Goal: Task Accomplishment & Management: Manage account settings

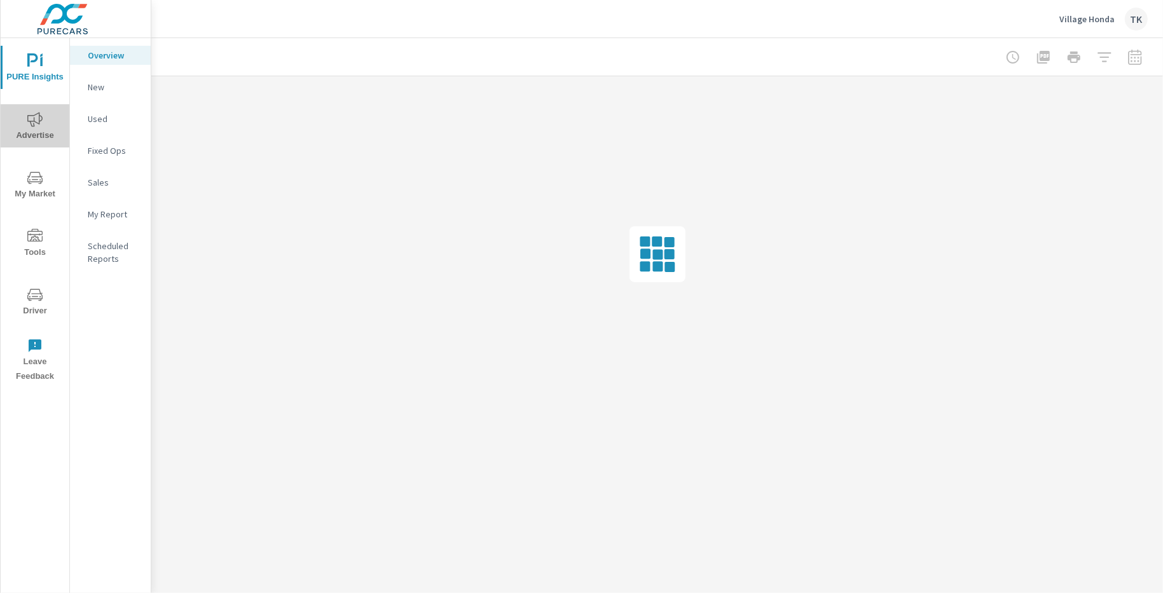
click at [35, 133] on span "Advertise" at bounding box center [34, 127] width 61 height 31
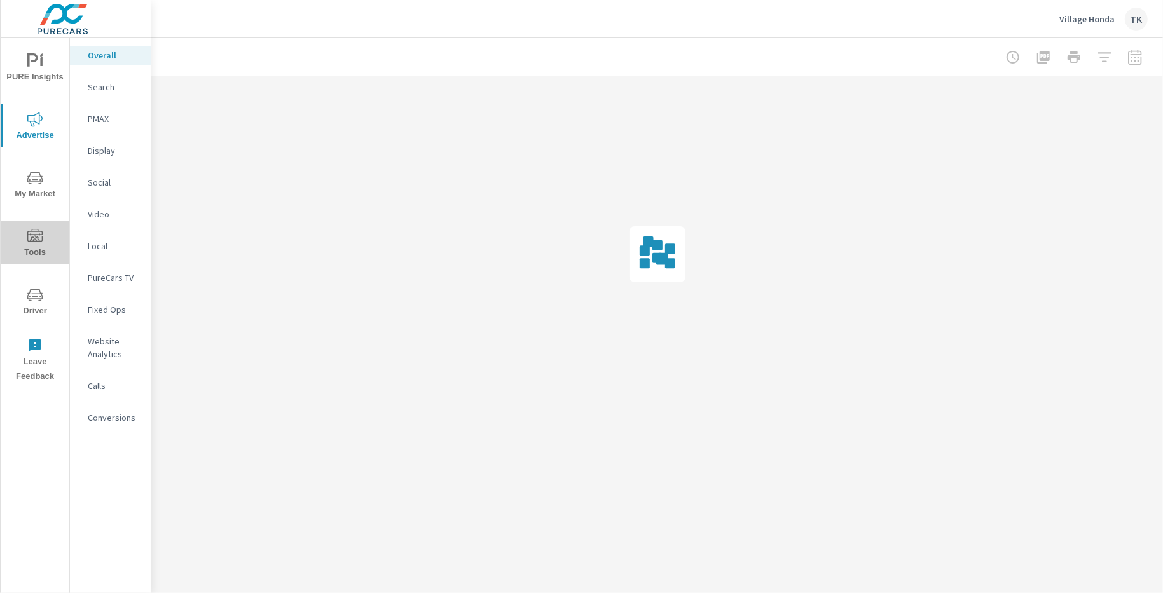
click at [38, 245] on span "Tools" at bounding box center [34, 244] width 61 height 31
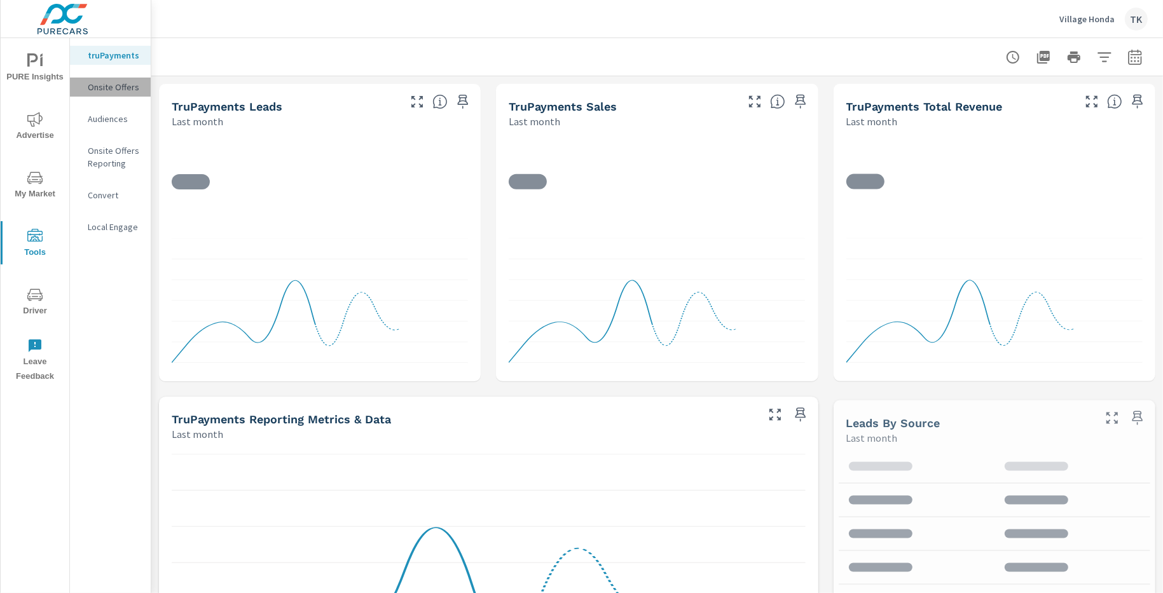
click at [116, 93] on div "Onsite Offers" at bounding box center [110, 87] width 81 height 19
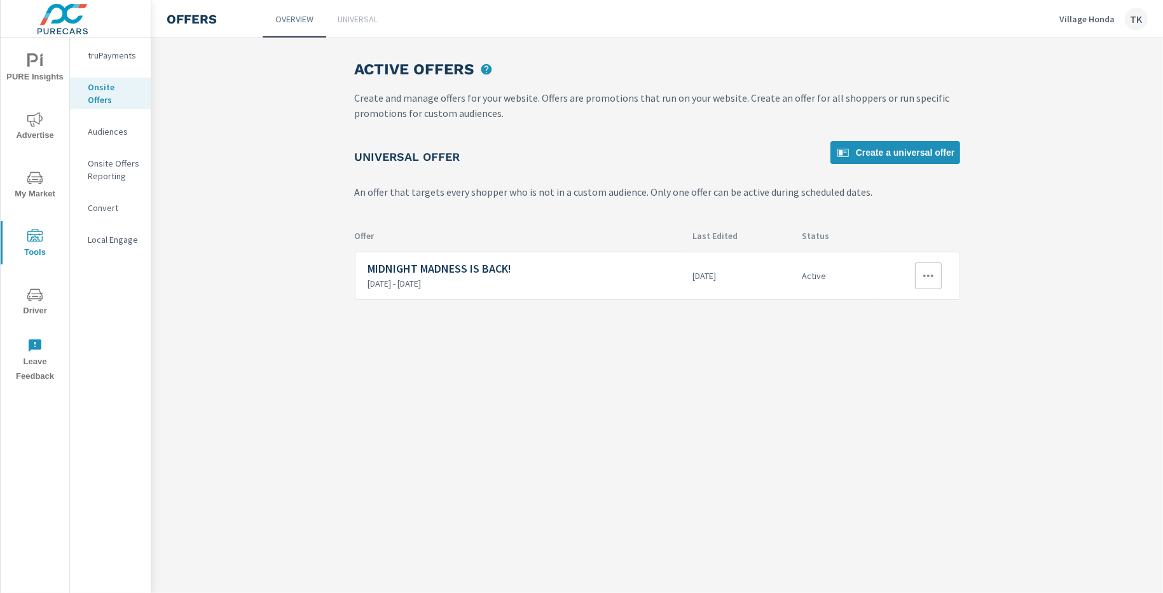
click at [931, 272] on icon "button" at bounding box center [927, 275] width 15 height 15
click at [913, 361] on li "Disable" at bounding box center [906, 367] width 71 height 31
